Goal: Task Accomplishment & Management: Complete application form

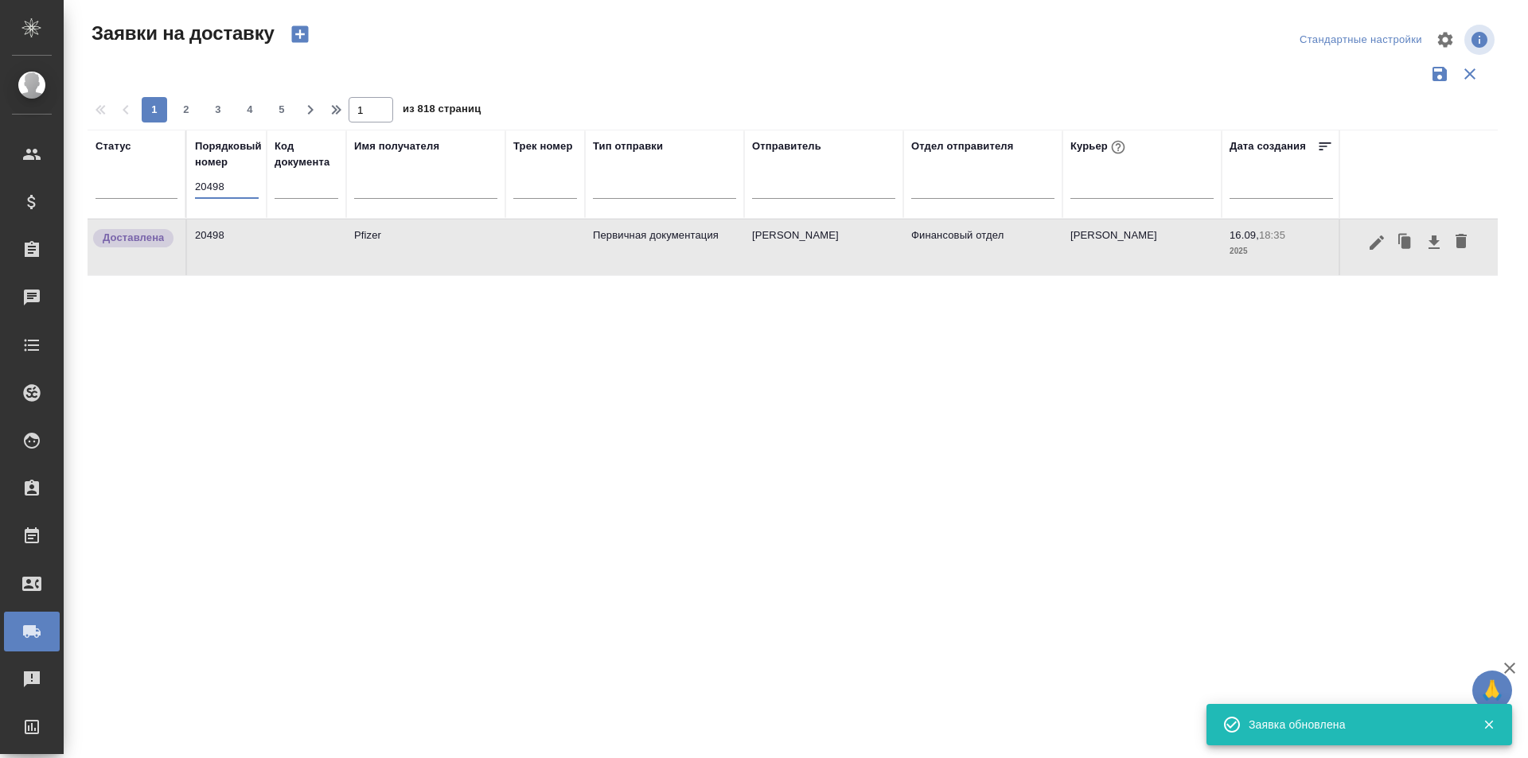
click at [250, 178] on input "20498" at bounding box center [227, 187] width 64 height 22
paste input "38"
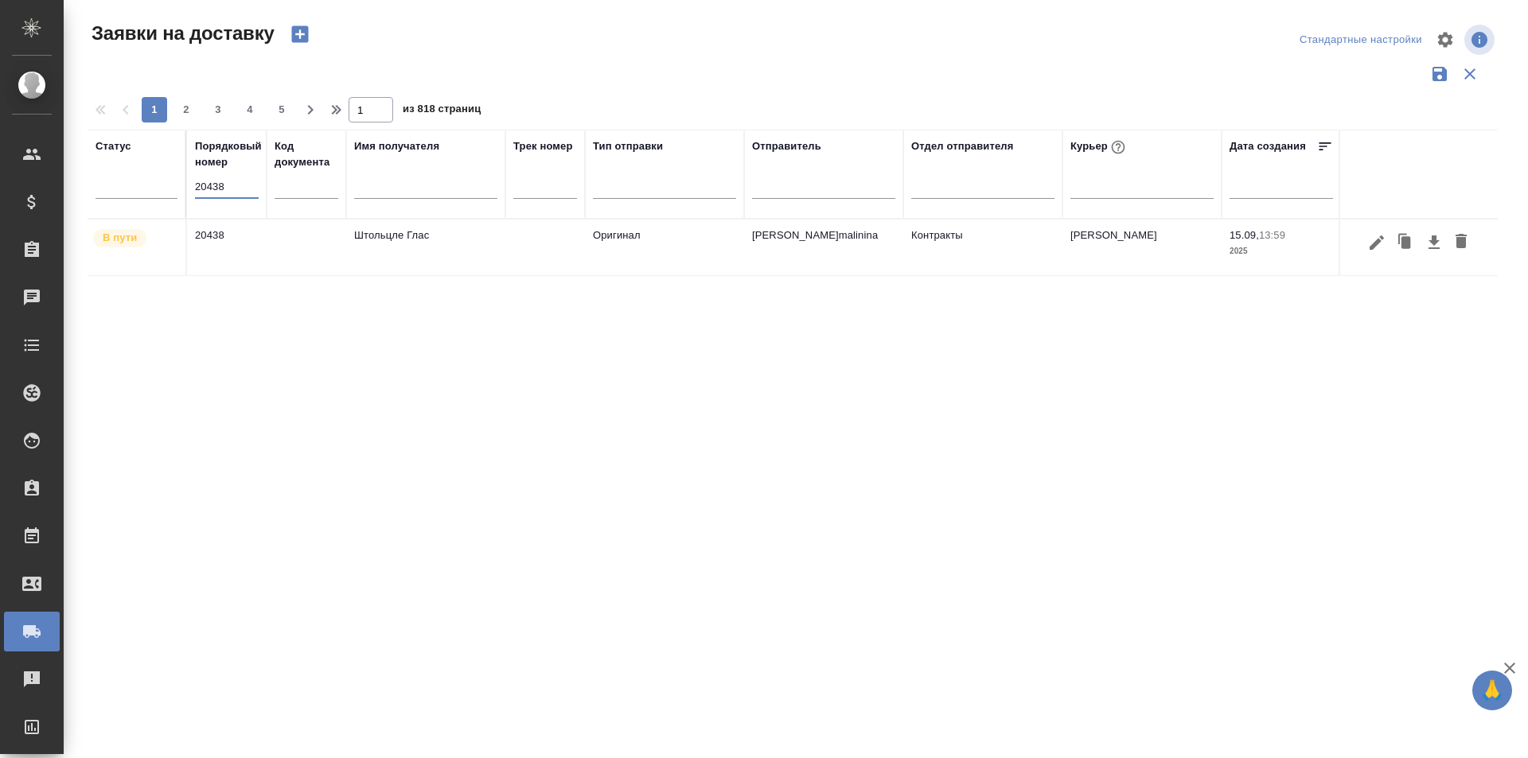
type input "20438"
click at [1376, 246] on icon "button" at bounding box center [1376, 242] width 14 height 14
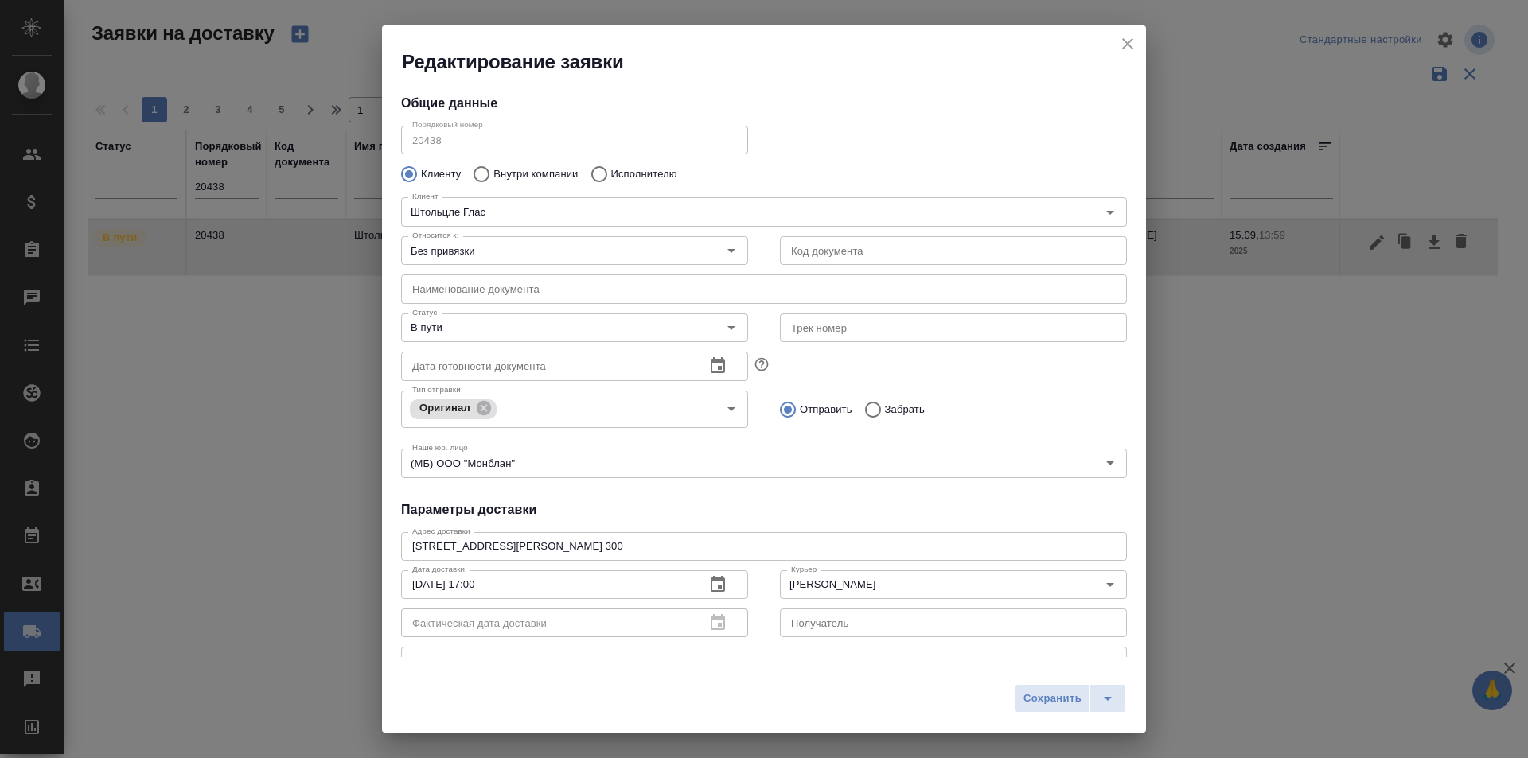
type input "[PERSON_NAME]"
type input "+ 7 915 300 19 24"
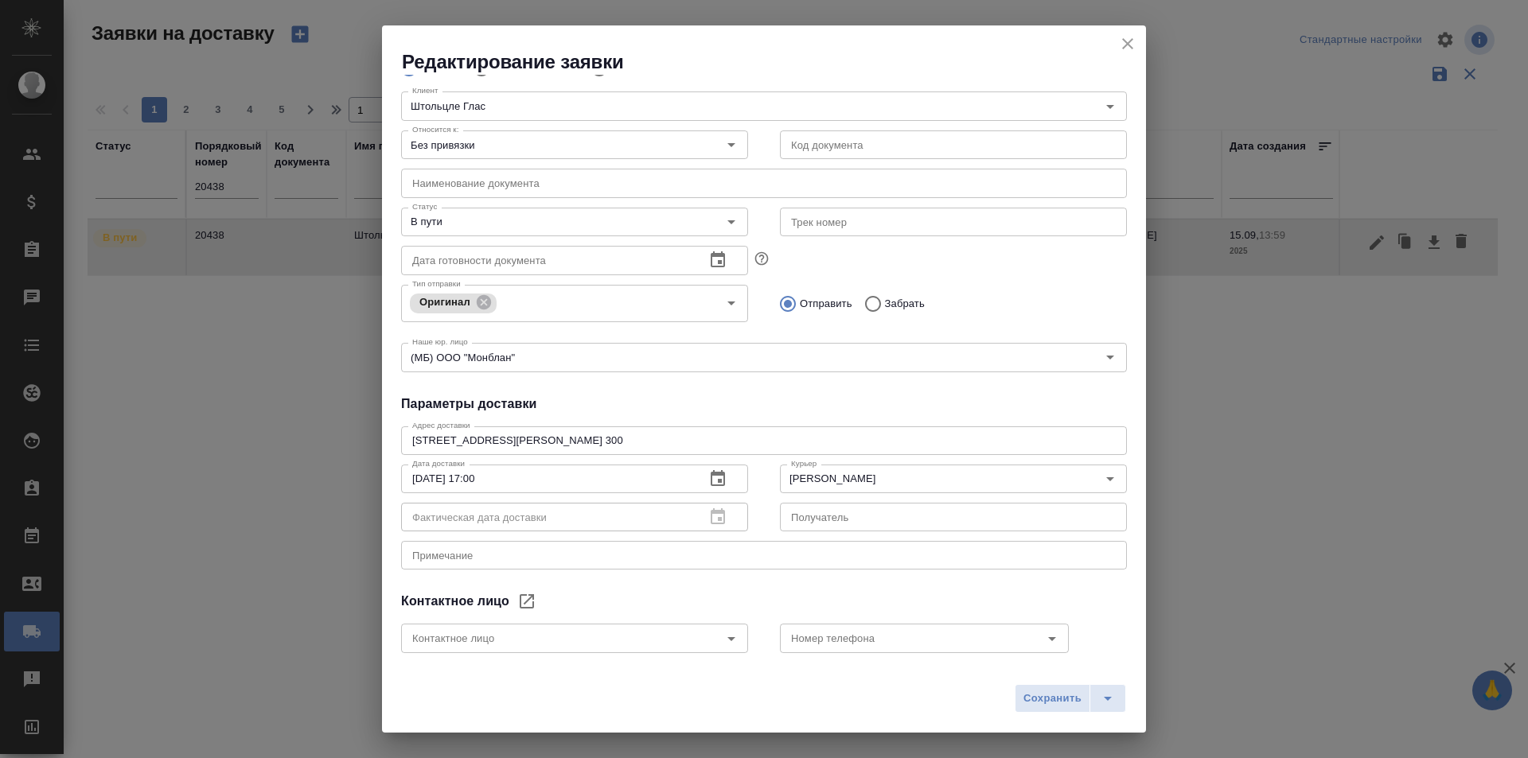
scroll to position [188, 0]
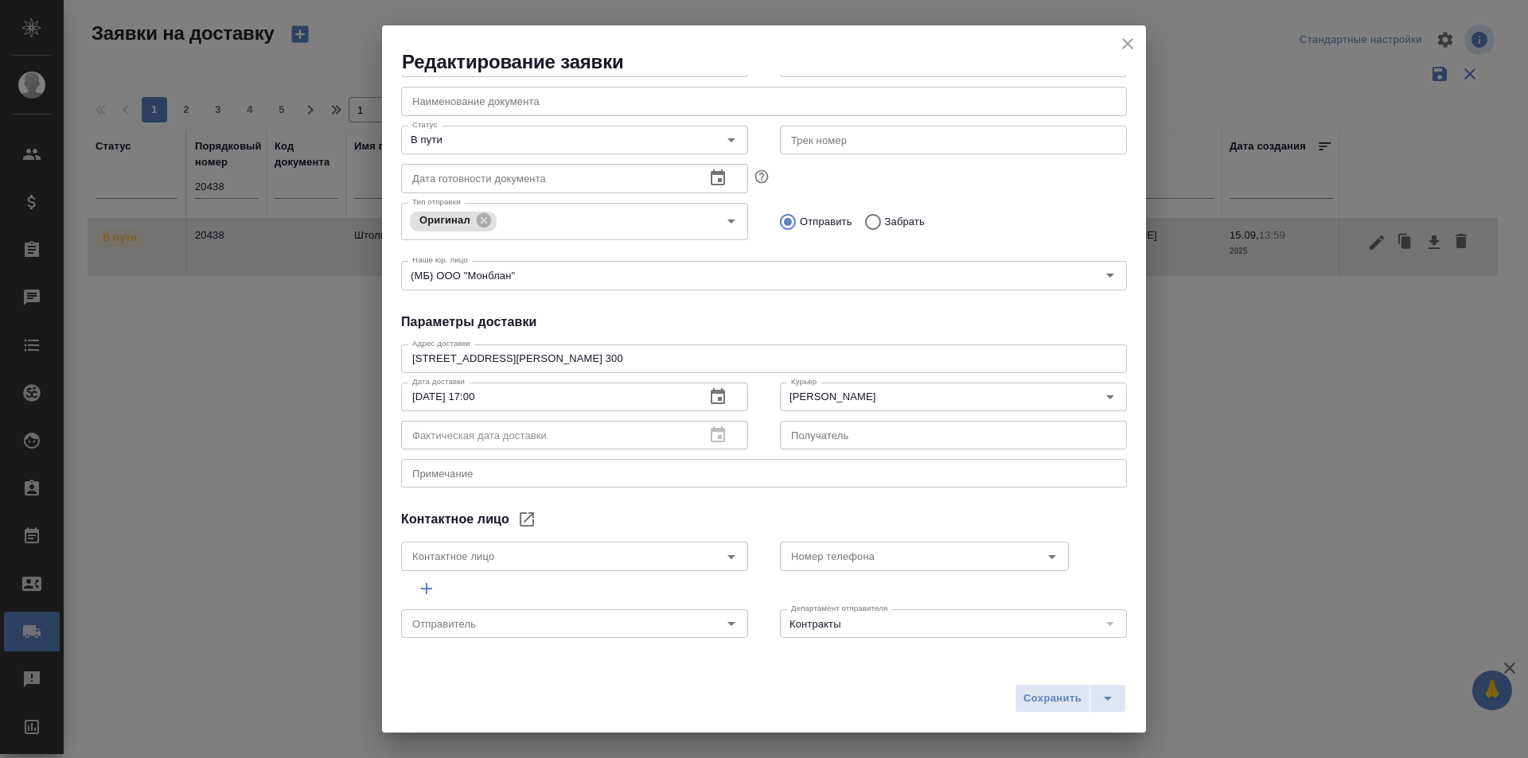
type input "[PERSON_NAME]malinina"
click at [1126, 46] on icon "close" at bounding box center [1127, 43] width 11 height 11
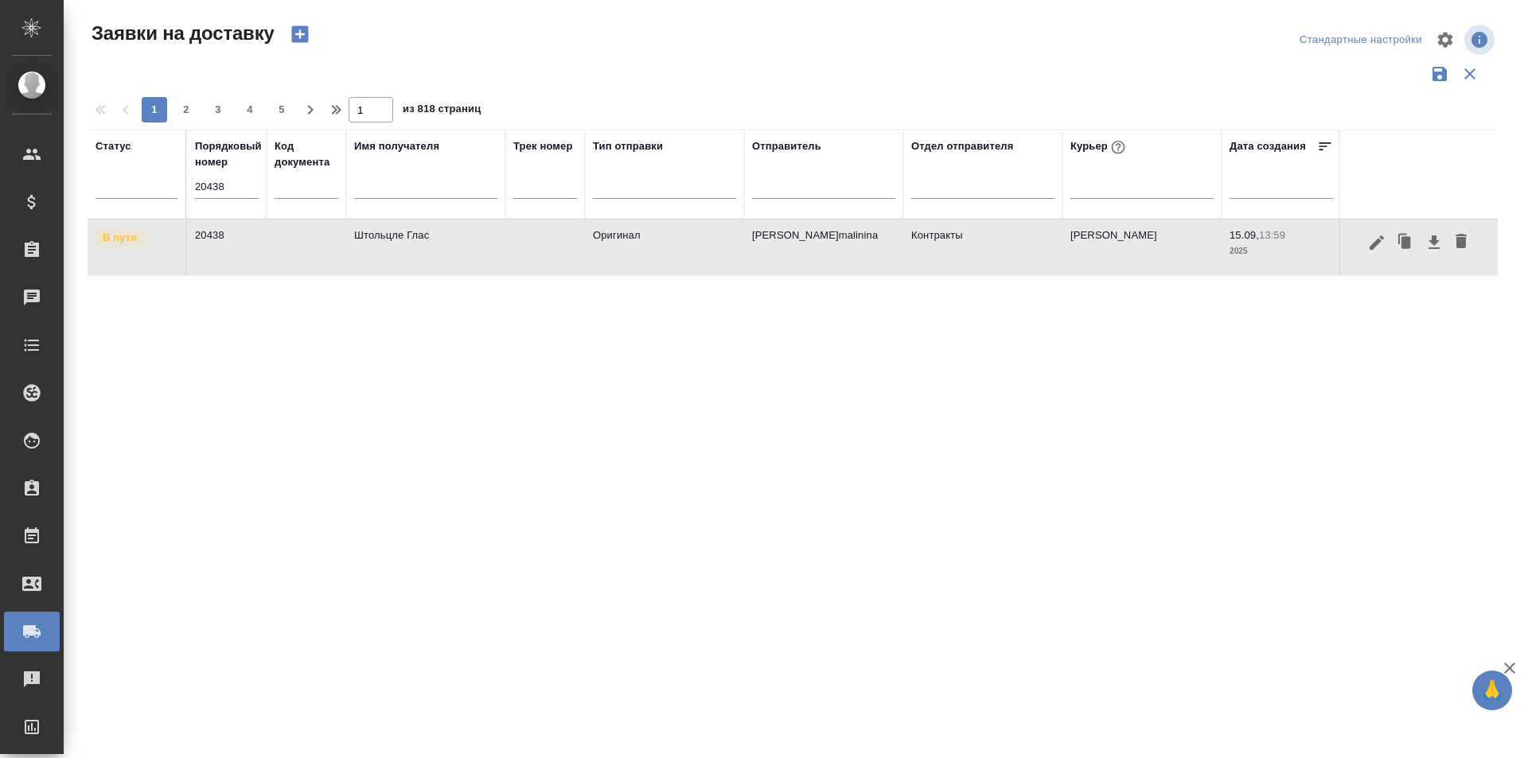
click at [237, 182] on input "20438" at bounding box center [227, 187] width 64 height 22
paste input "7"
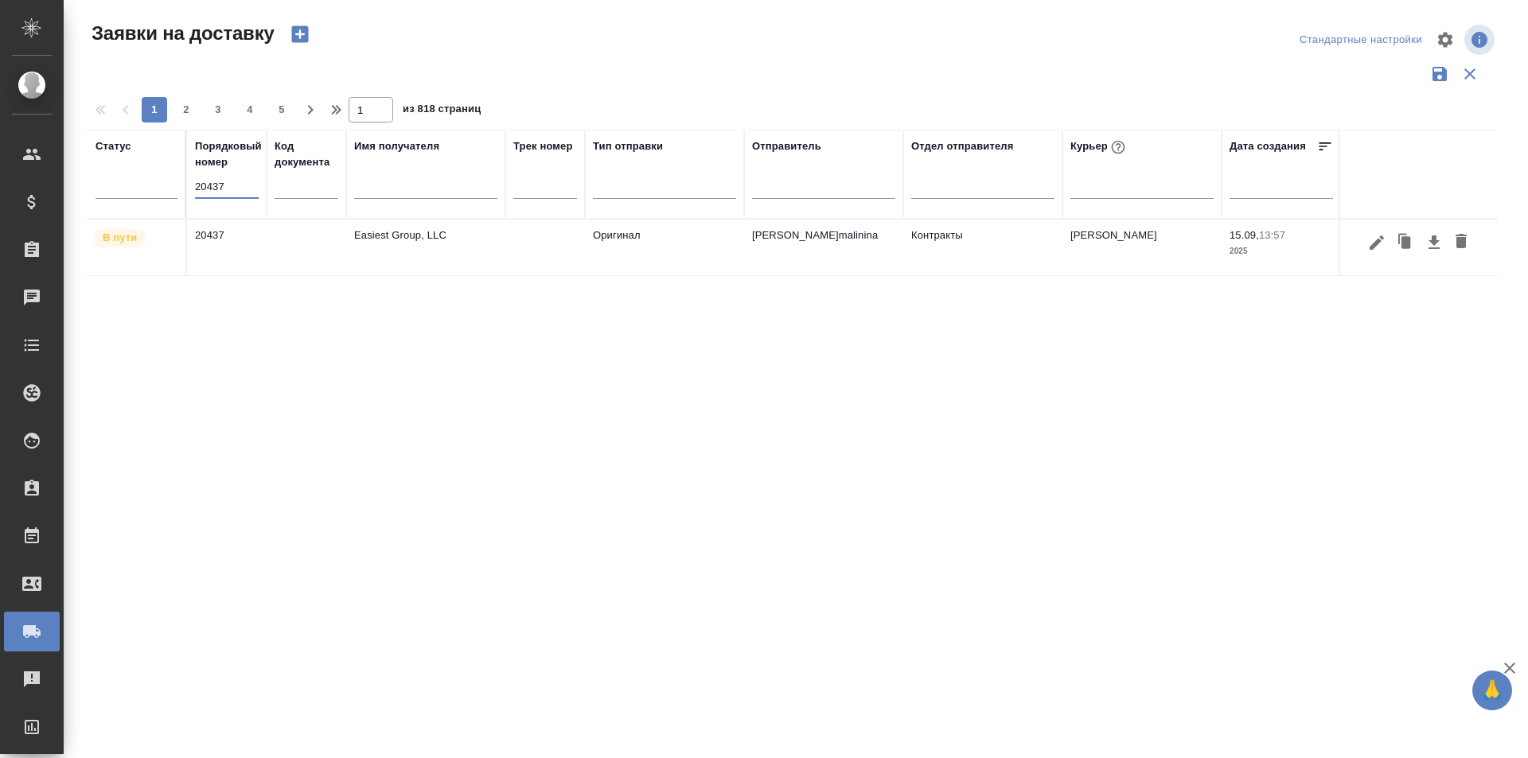
type input "20437"
click at [1379, 247] on icon "button" at bounding box center [1376, 242] width 19 height 19
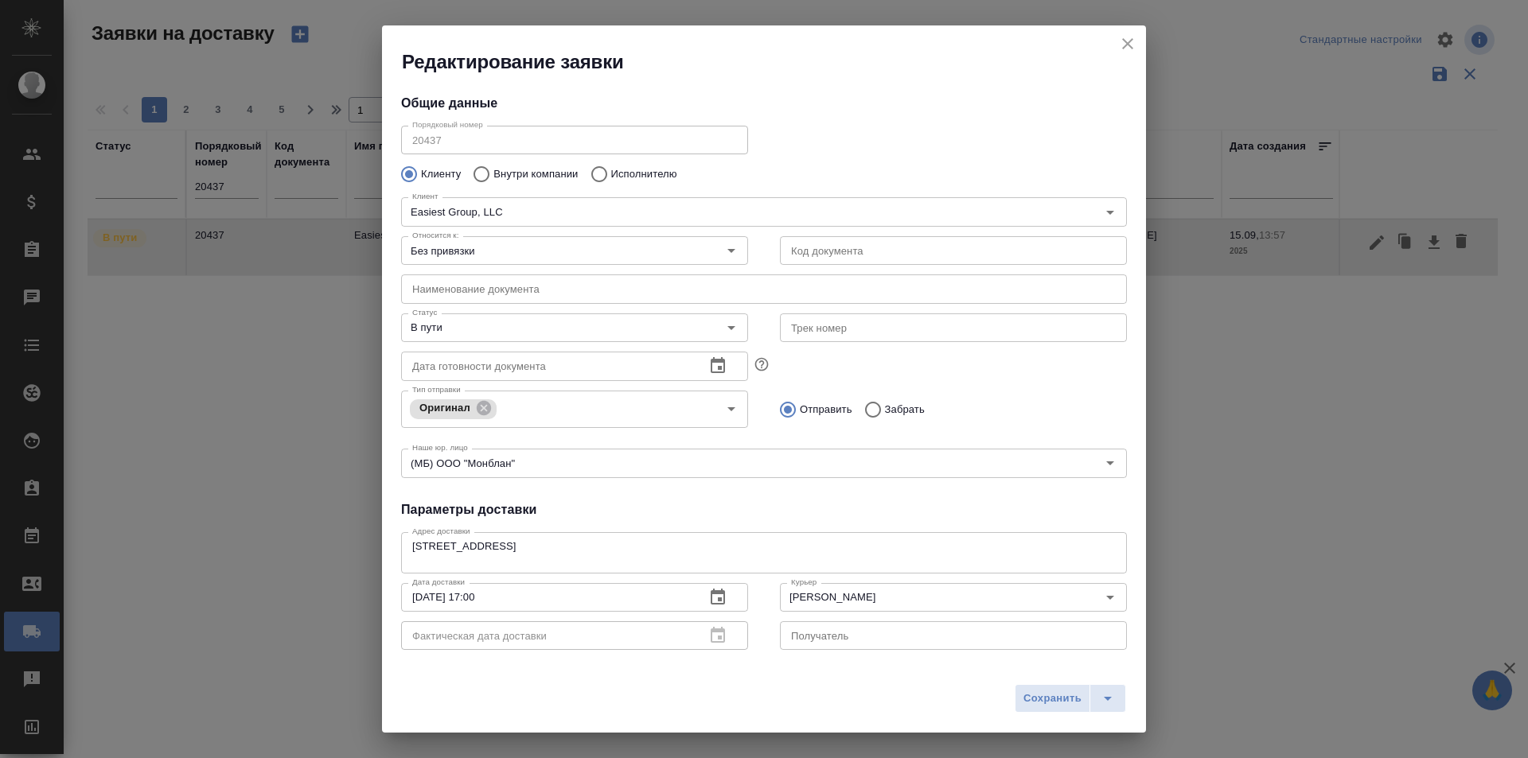
type input "[PERSON_NAME]"
type input "[PHONE_NUMBER]"
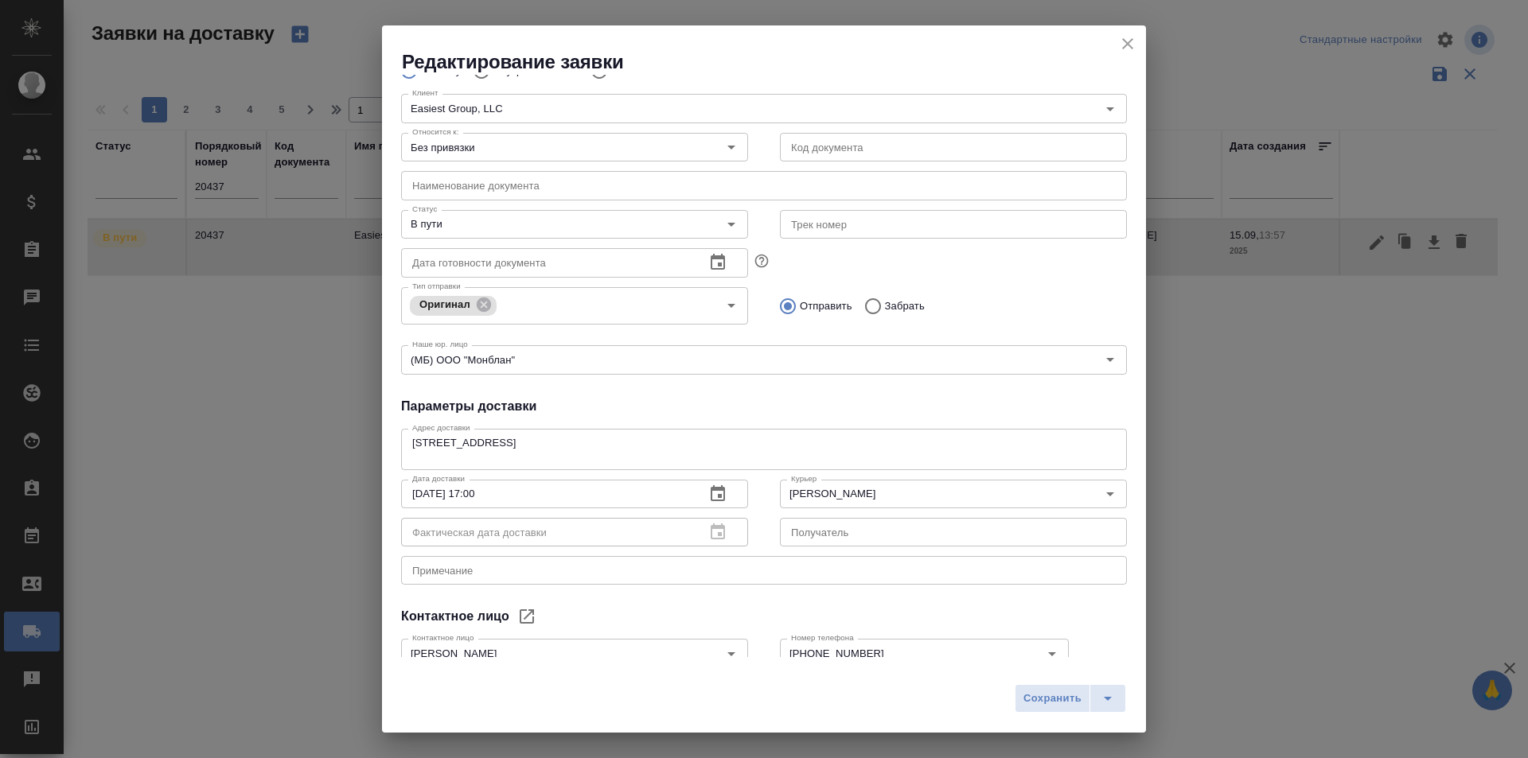
scroll to position [0, 0]
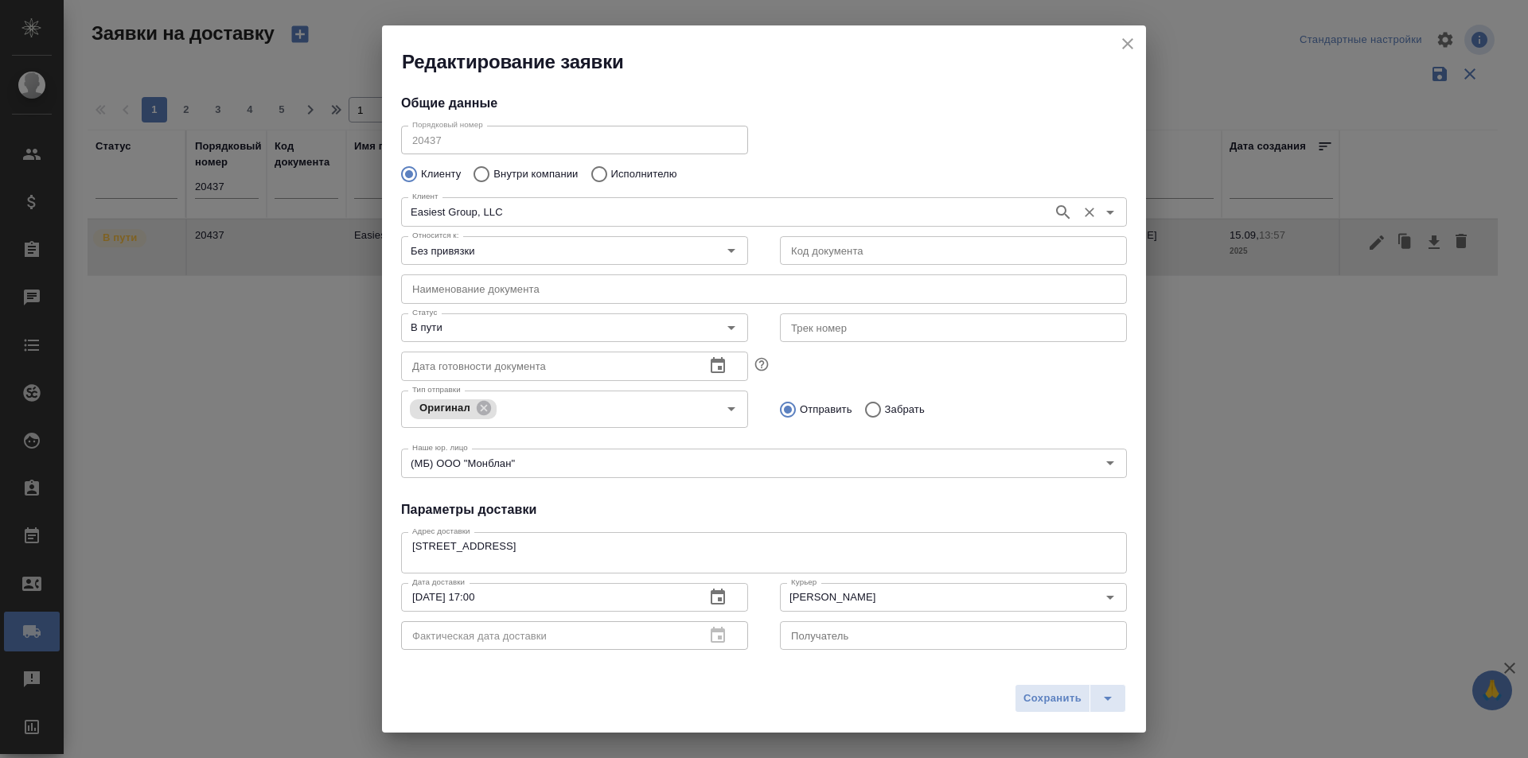
click at [520, 209] on input "Easiest Group, LLC​" at bounding box center [725, 211] width 639 height 19
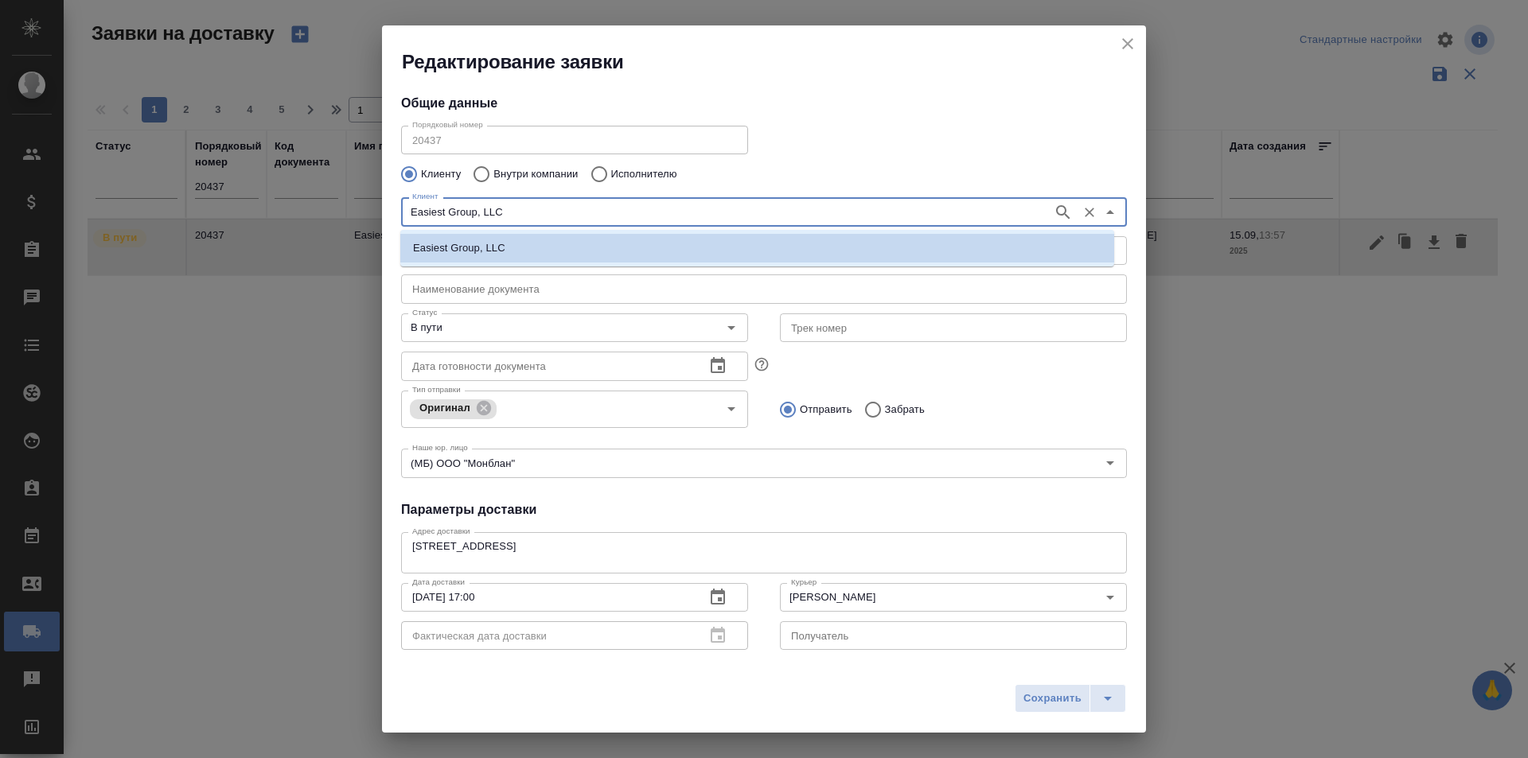
click at [520, 209] on input "Easiest Group, LLC​" at bounding box center [725, 211] width 639 height 19
